Goal: Entertainment & Leisure: Consume media (video, audio)

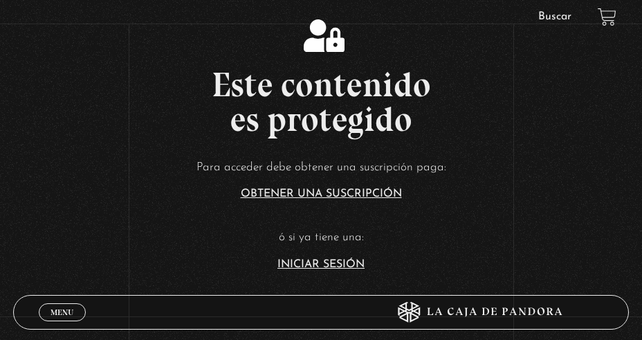
click at [306, 269] on link "Iniciar Sesión" at bounding box center [321, 264] width 87 height 11
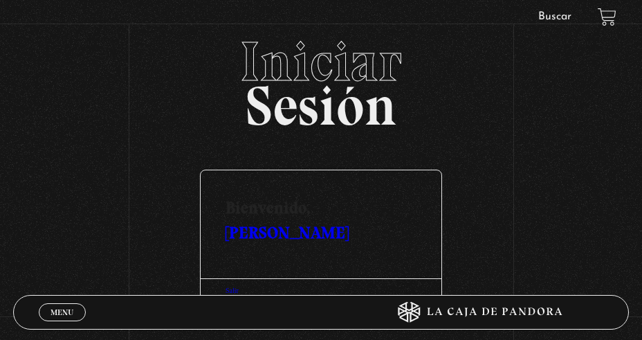
click at [276, 231] on link "[PERSON_NAME]" at bounding box center [287, 232] width 123 height 20
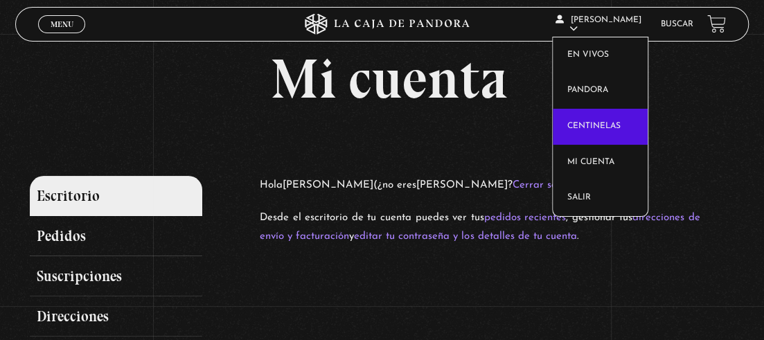
click at [599, 118] on link "Centinelas" at bounding box center [599, 127] width 95 height 36
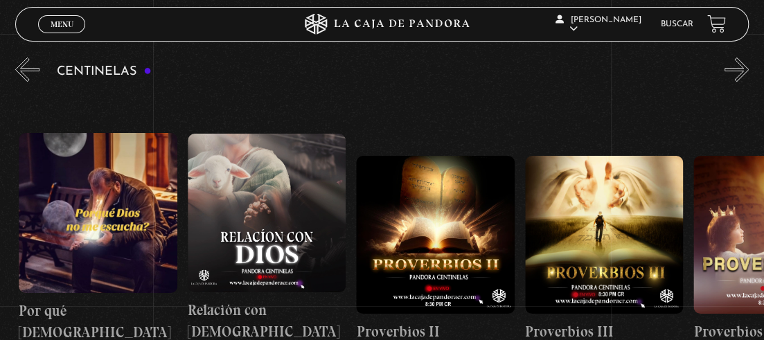
scroll to position [0, 337]
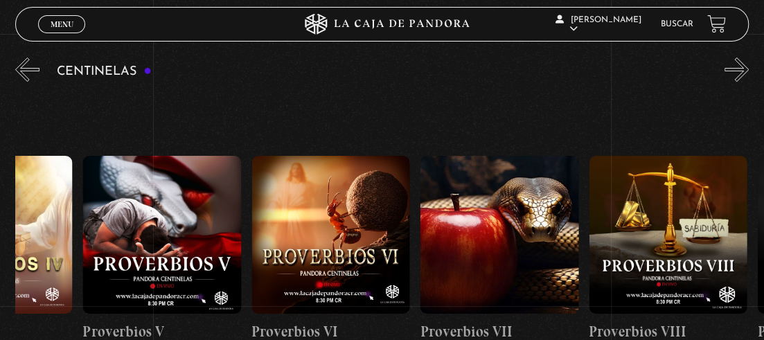
drag, startPoint x: 591, startPoint y: 211, endPoint x: 363, endPoint y: 222, distance: 228.7
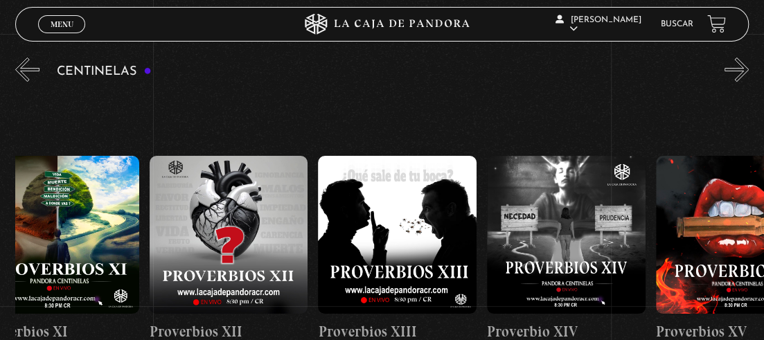
drag, startPoint x: 611, startPoint y: 209, endPoint x: 420, endPoint y: 221, distance: 190.7
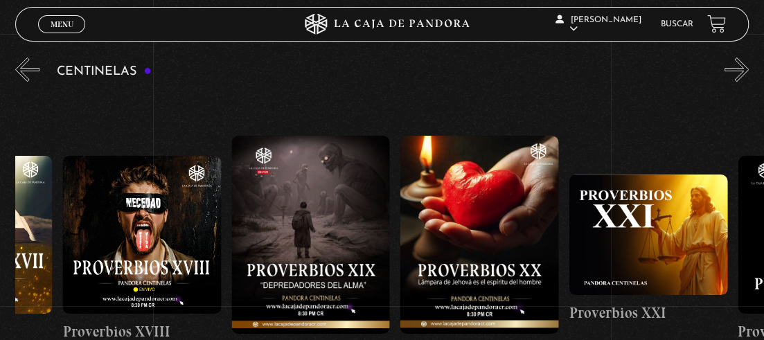
drag, startPoint x: 553, startPoint y: 225, endPoint x: 370, endPoint y: 228, distance: 183.5
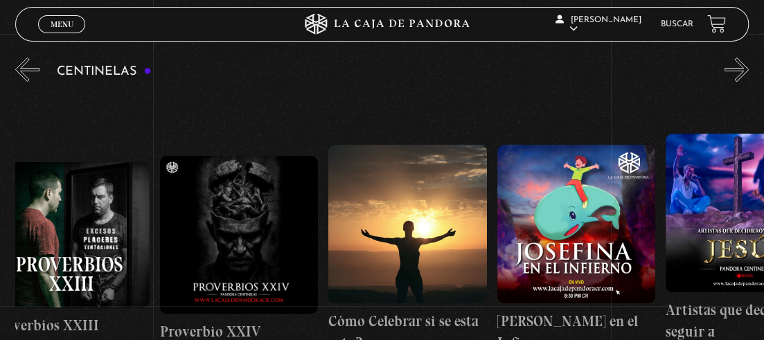
drag, startPoint x: 608, startPoint y: 228, endPoint x: 445, endPoint y: 234, distance: 162.8
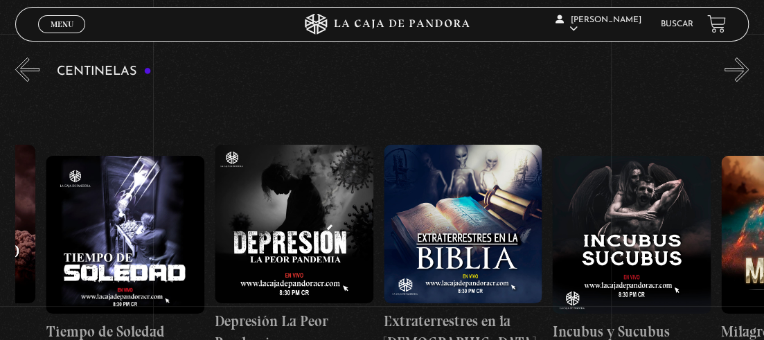
scroll to position [0, 5203]
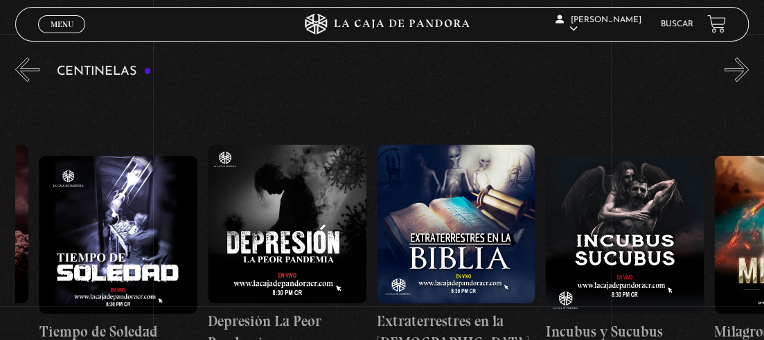
drag, startPoint x: 472, startPoint y: 238, endPoint x: 418, endPoint y: 241, distance: 54.1
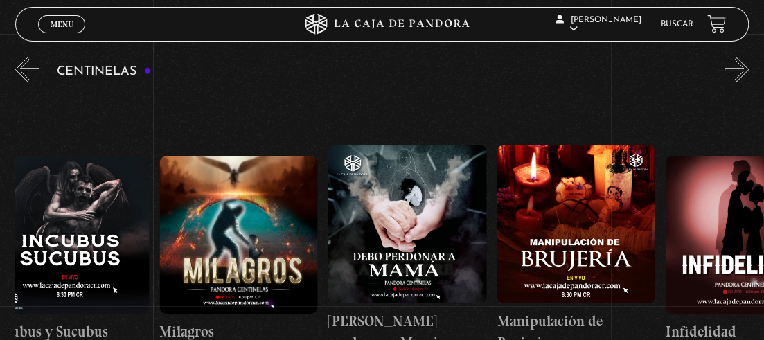
scroll to position [0, 5768]
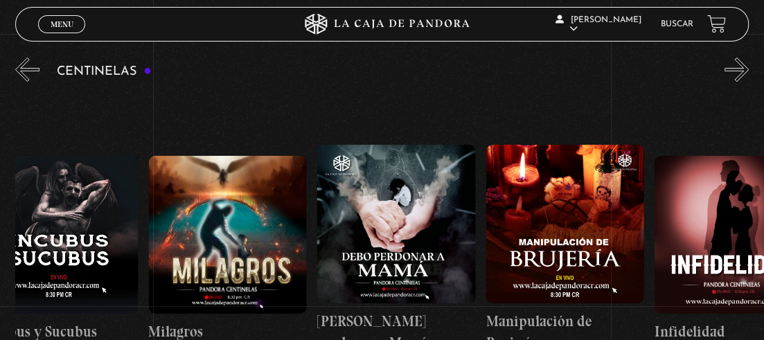
drag, startPoint x: 564, startPoint y: 237, endPoint x: 453, endPoint y: 242, distance: 111.6
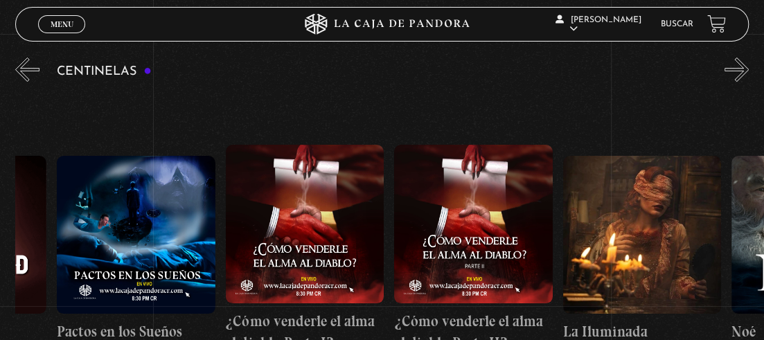
drag, startPoint x: 602, startPoint y: 237, endPoint x: 450, endPoint y: 253, distance: 152.4
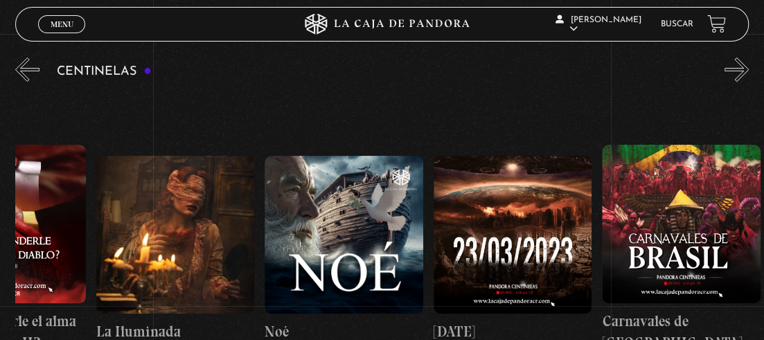
drag, startPoint x: 593, startPoint y: 244, endPoint x: 500, endPoint y: 251, distance: 93.0
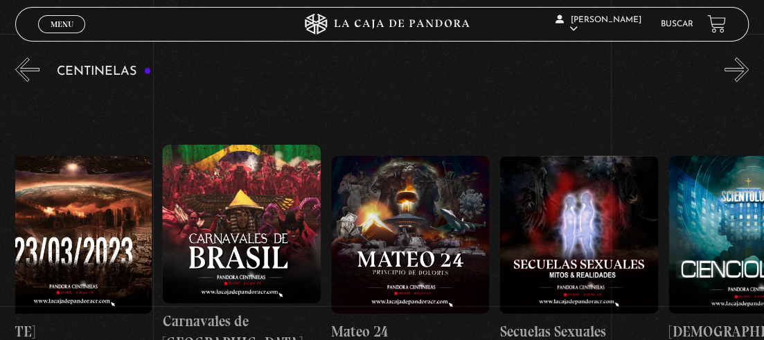
scroll to position [0, 7559]
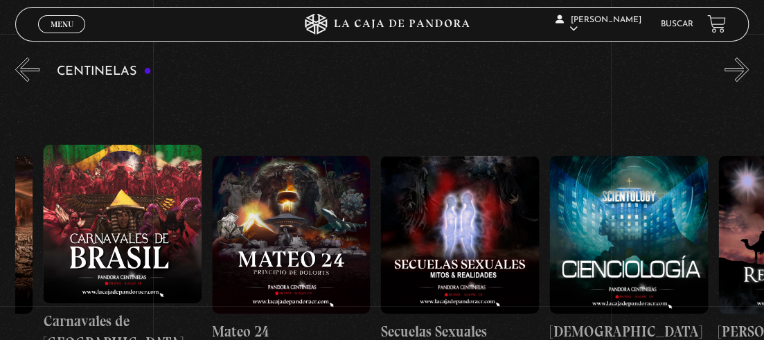
drag, startPoint x: 612, startPoint y: 241, endPoint x: 501, endPoint y: 247, distance: 110.9
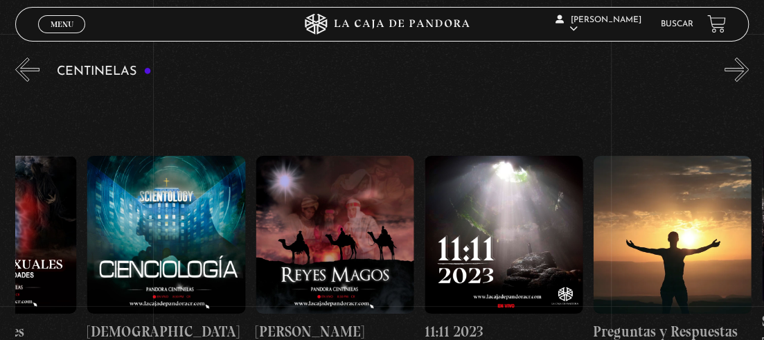
scroll to position [0, 8071]
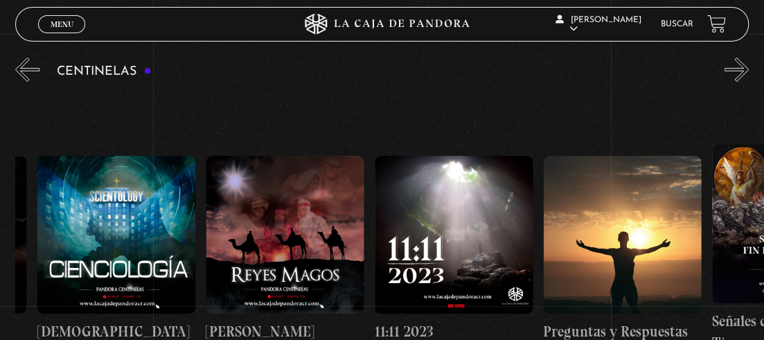
drag, startPoint x: 620, startPoint y: 228, endPoint x: 518, endPoint y: 232, distance: 101.8
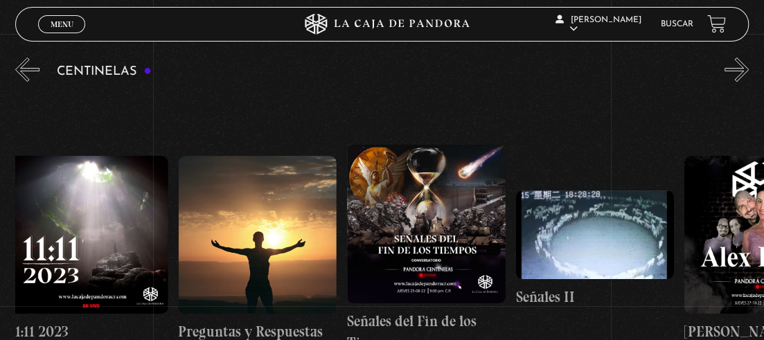
scroll to position [0, 8477]
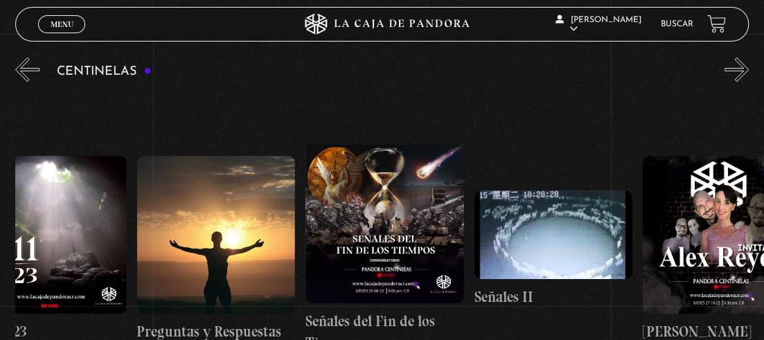
drag, startPoint x: 665, startPoint y: 215, endPoint x: 584, endPoint y: 222, distance: 81.3
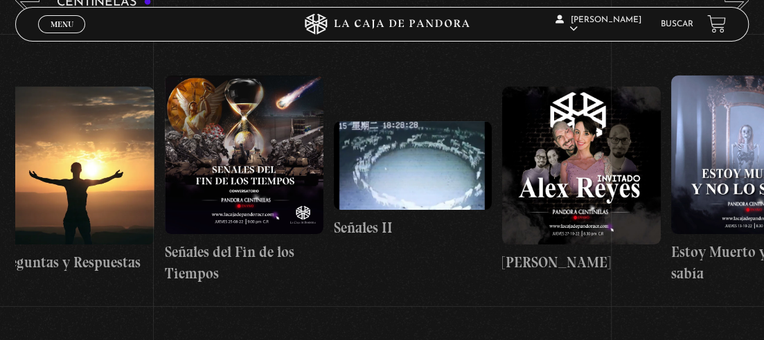
scroll to position [0, 8621]
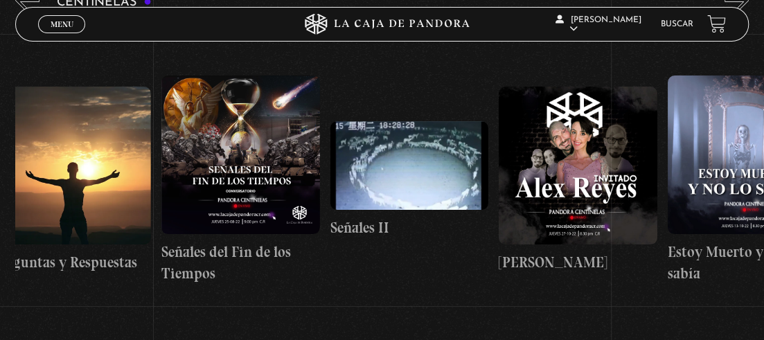
drag, startPoint x: 637, startPoint y: 174, endPoint x: 608, endPoint y: 182, distance: 29.6
click at [238, 168] on figure at bounding box center [240, 154] width 159 height 159
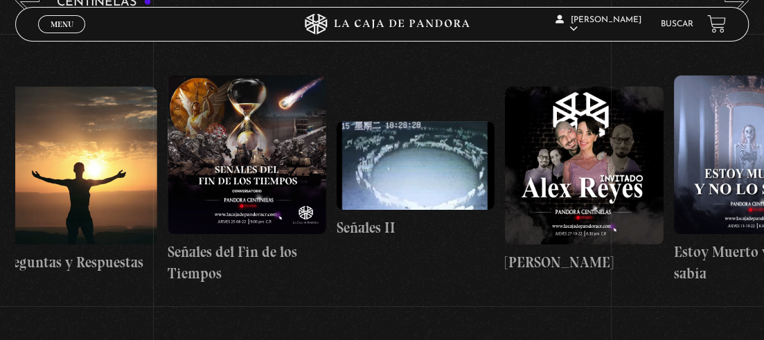
click at [244, 173] on figure at bounding box center [247, 154] width 159 height 159
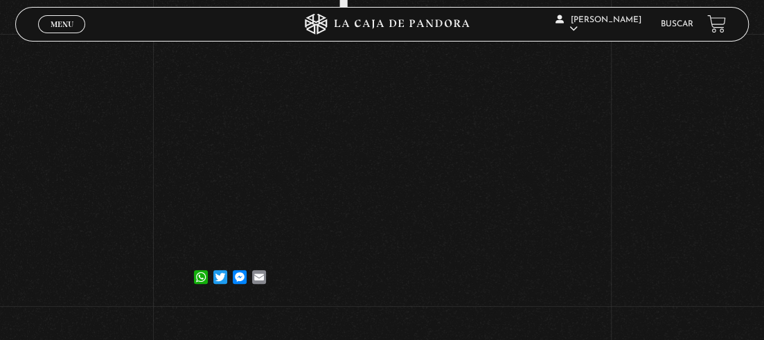
scroll to position [208, 0]
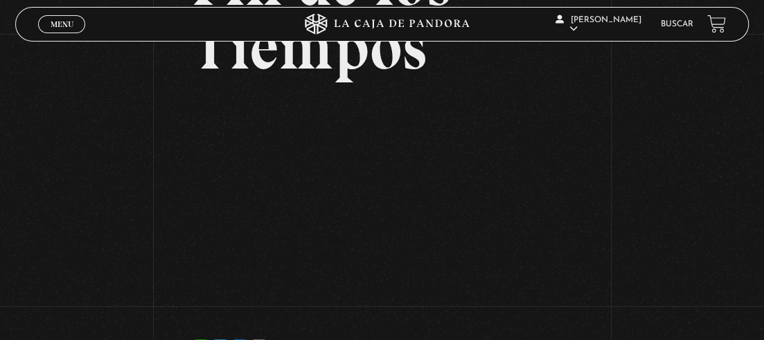
click at [657, 174] on div "Volver [DATE] Señales del Fin de los Tiempos WhatsApp Twitter Messenger Email" at bounding box center [382, 102] width 764 height 552
click at [666, 163] on div "Volver [DATE] Señales del Fin de los Tiempos WhatsApp Twitter Messenger Email" at bounding box center [382, 102] width 764 height 552
